Goal: Find specific page/section: Find specific page/section

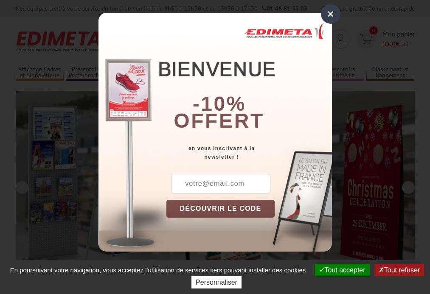
click at [341, 270] on button "Tout accepter" at bounding box center [342, 270] width 55 height 12
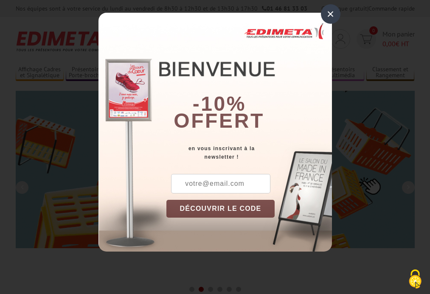
click at [331, 14] on div "×" at bounding box center [331, 14] width 20 height 20
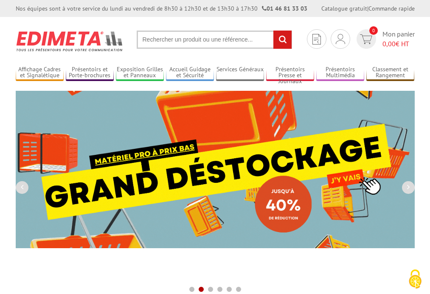
click at [0, 0] on div "Nos équipes sont à votre service du [DATE] au [DATE] de 8h30 à 12h30 et de 13h3…" at bounding box center [215, 8] width 430 height 17
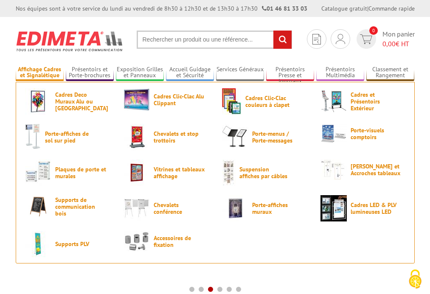
click at [40, 73] on link "Affichage Cadres et Signalétique" at bounding box center [40, 73] width 48 height 14
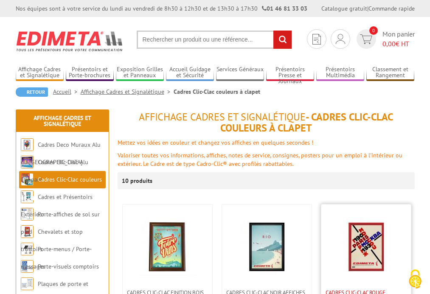
click at [366, 292] on span "Cadres clic-clac rouge affiches tous formats" at bounding box center [366, 296] width 81 height 13
